Goal: Task Accomplishment & Management: Use online tool/utility

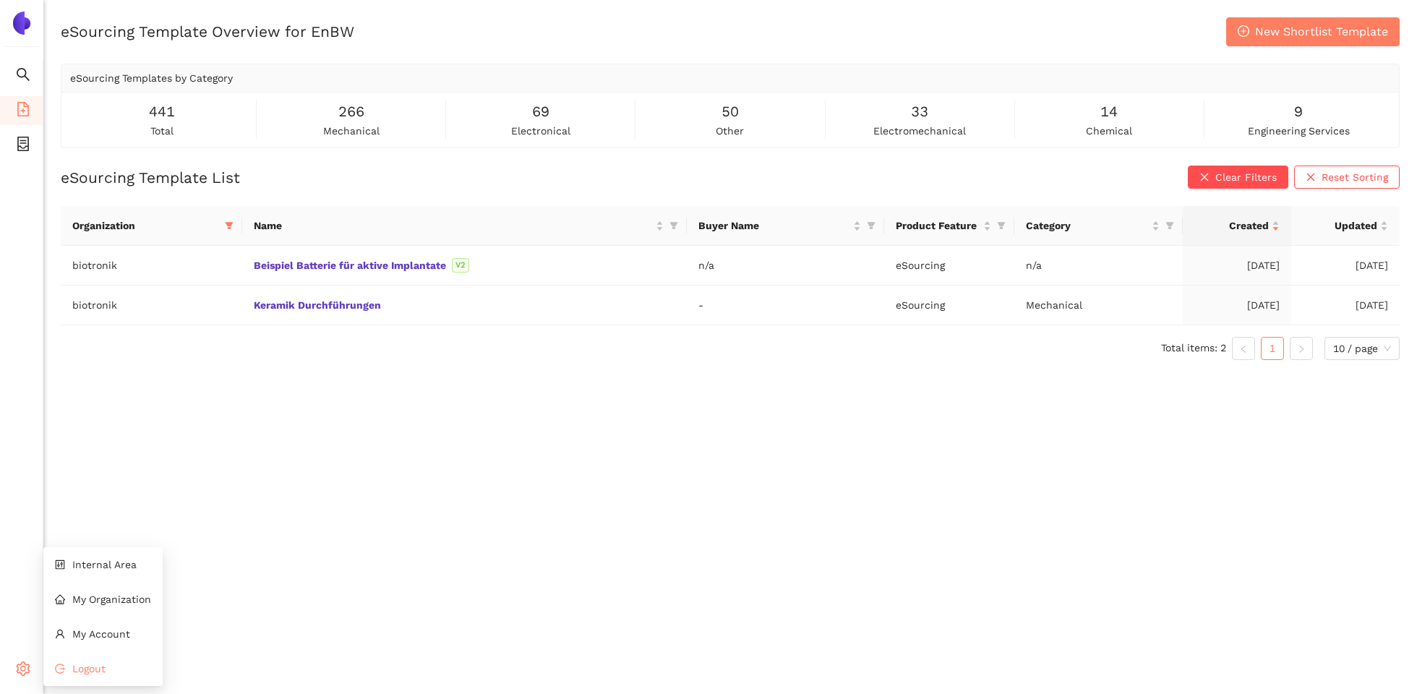
click at [69, 667] on li "Logout" at bounding box center [102, 668] width 119 height 29
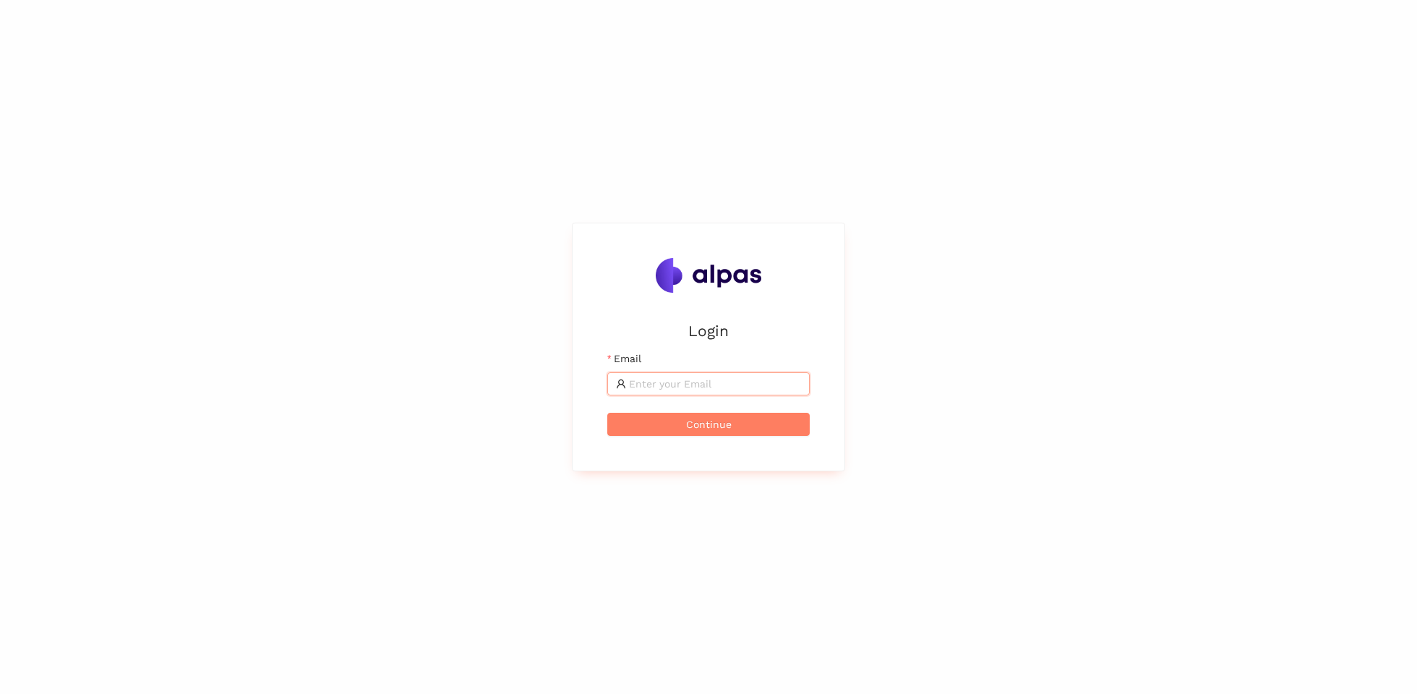
click at [696, 390] on input "Email" at bounding box center [715, 384] width 172 height 16
type input "[PERSON_NAME][EMAIL_ADDRESS]"
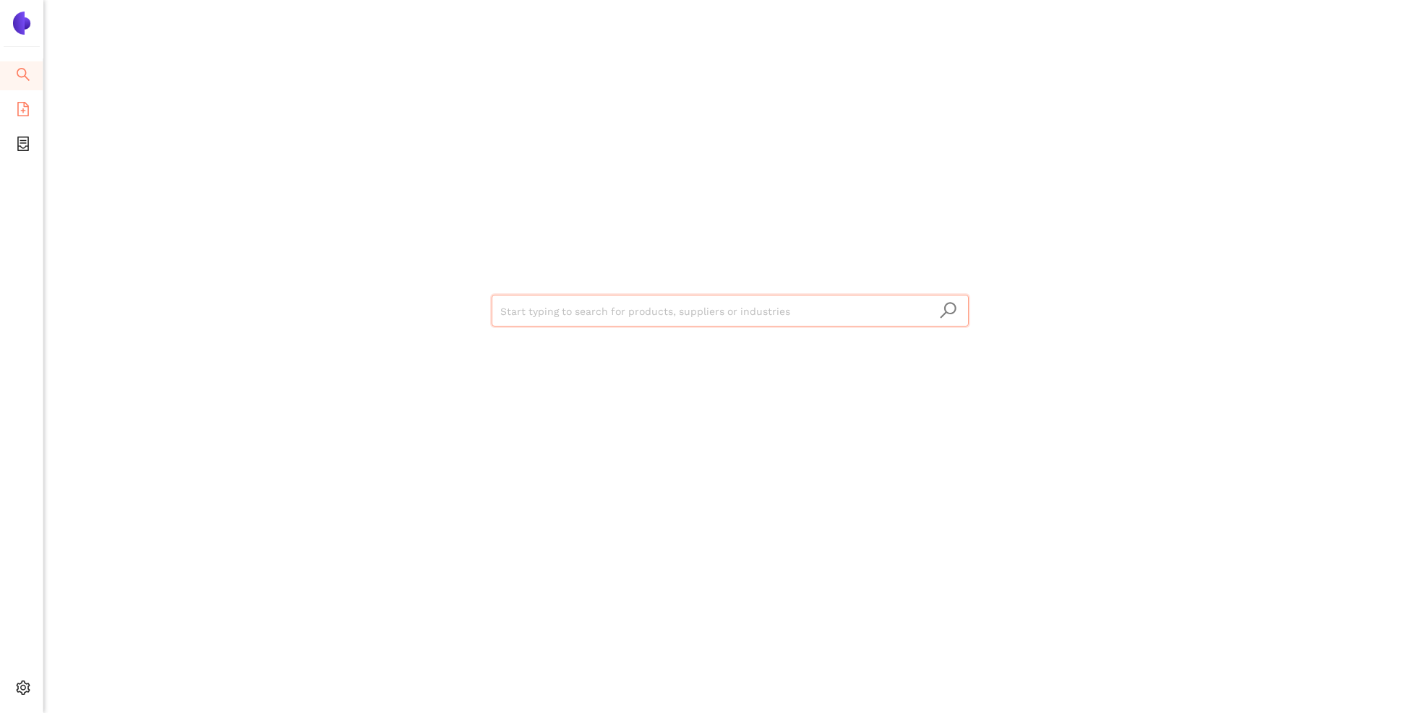
click at [29, 108] on icon "file-add" at bounding box center [23, 109] width 14 height 14
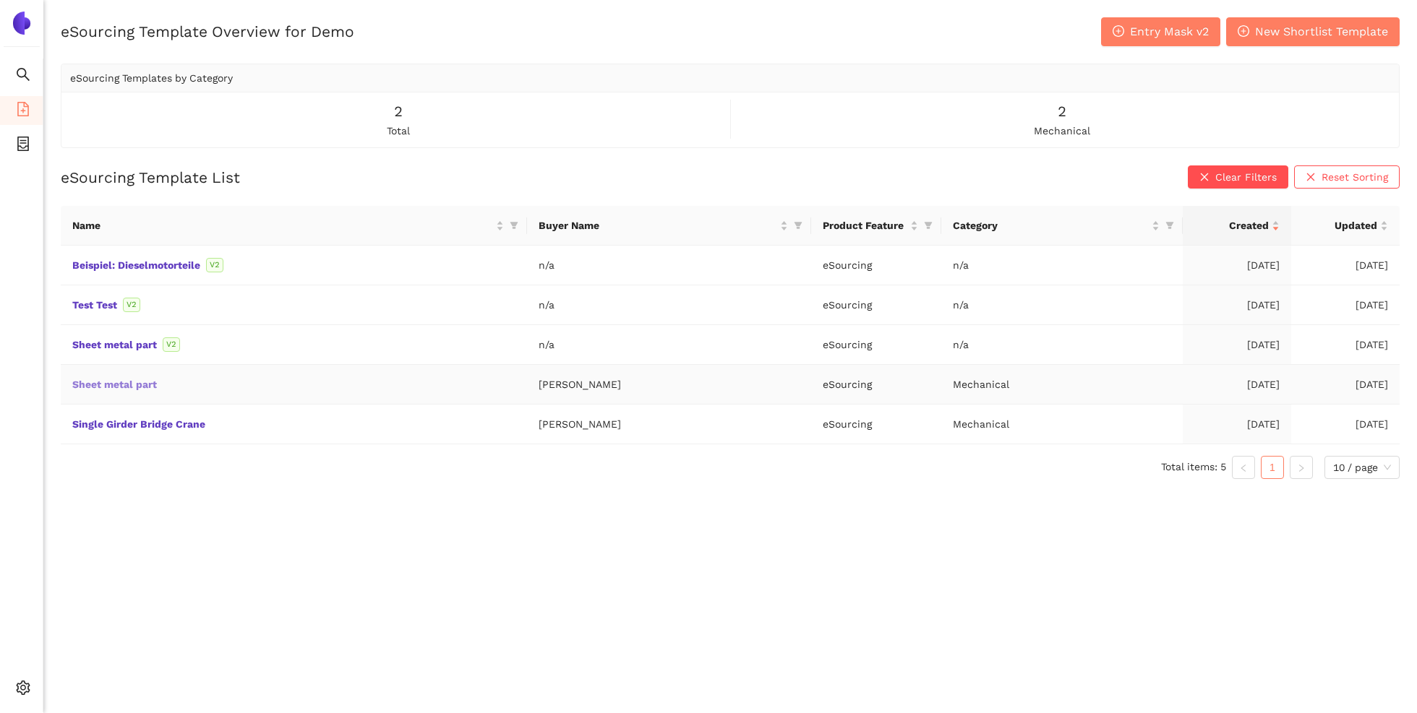
click at [0, 0] on link "Sheet metal part" at bounding box center [0, 0] width 0 height 0
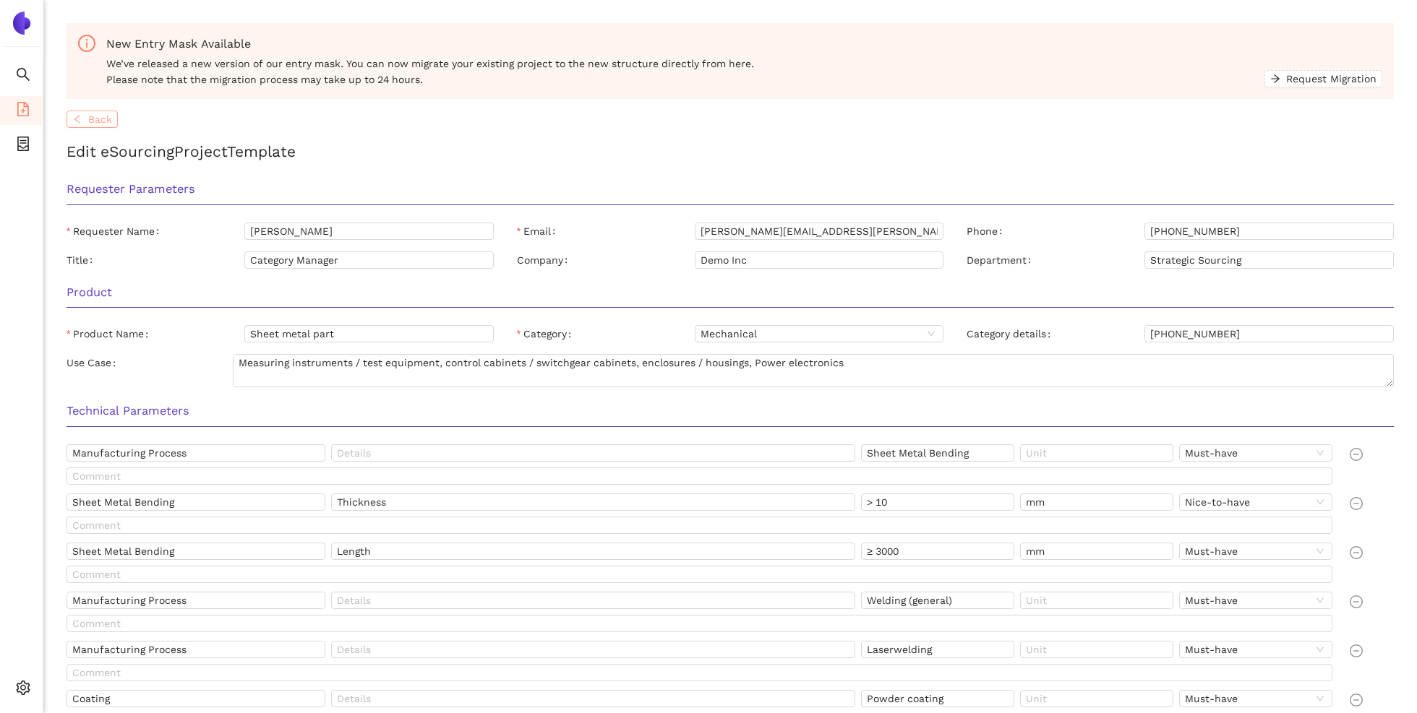
click at [96, 111] on span "Back" at bounding box center [100, 119] width 24 height 16
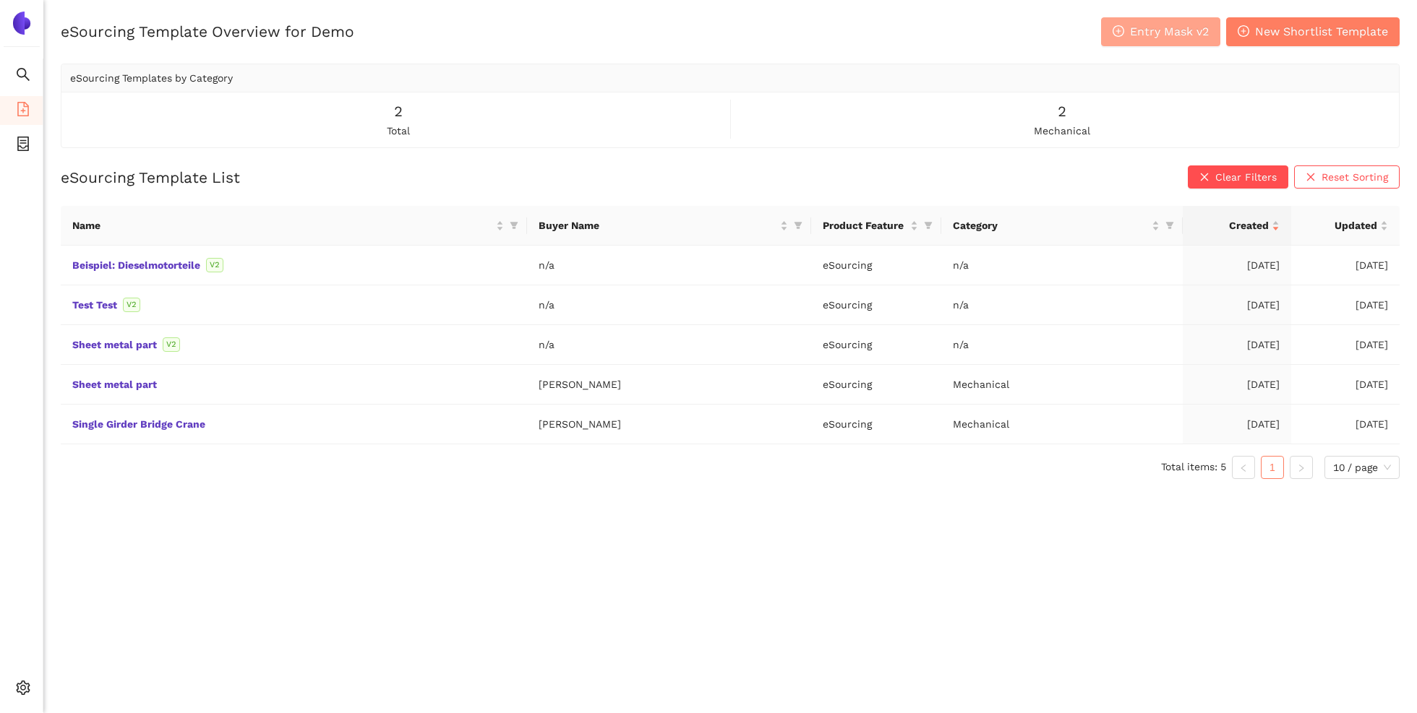
click at [1177, 40] on span "Entry Mask v2" at bounding box center [1169, 31] width 79 height 18
